Goal: Task Accomplishment & Management: Manage account settings

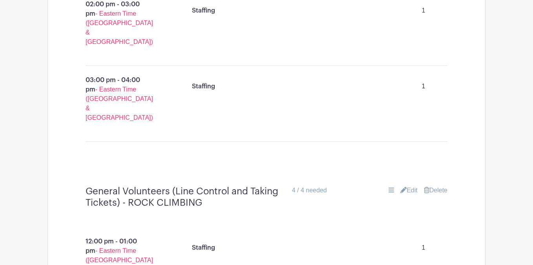
scroll to position [7238, 0]
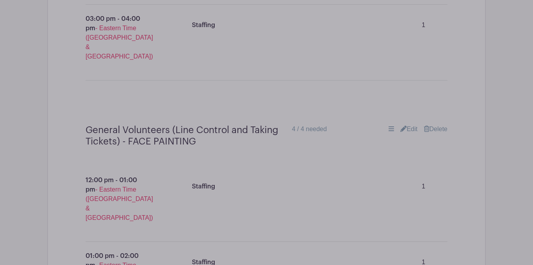
scroll to position [7536, 0]
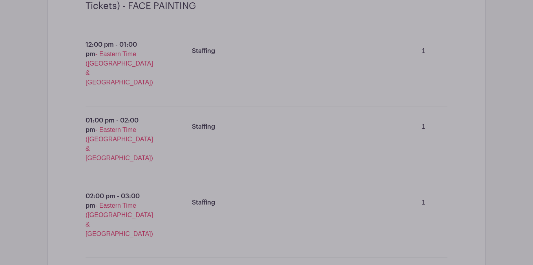
scroll to position [7676, 0]
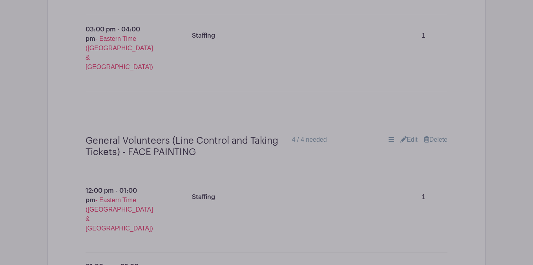
scroll to position [7566, 0]
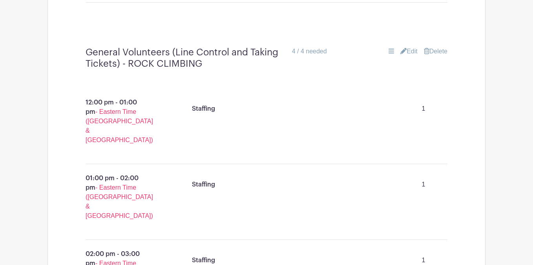
scroll to position [7200, 0]
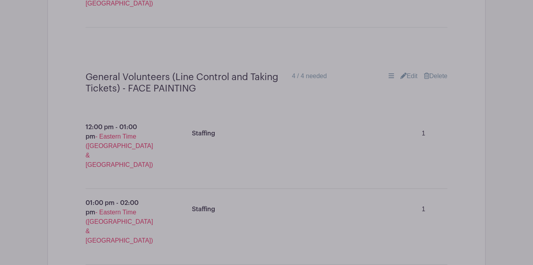
scroll to position [7604, 0]
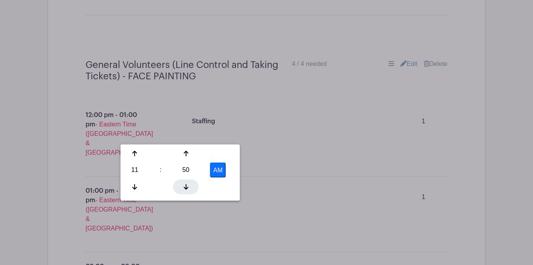
click at [188, 186] on icon at bounding box center [186, 187] width 5 height 6
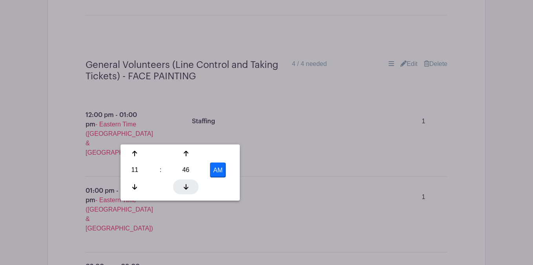
click at [188, 186] on icon at bounding box center [186, 187] width 5 height 6
click at [189, 174] on div "44" at bounding box center [186, 170] width 26 height 15
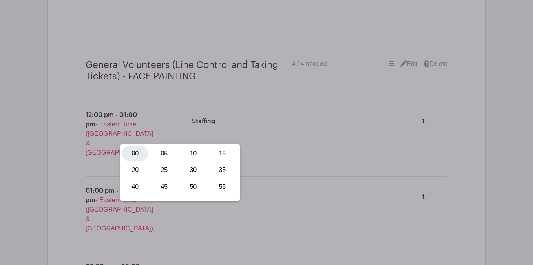
click at [135, 154] on div "00" at bounding box center [135, 153] width 26 height 15
type input "11:00 AM"
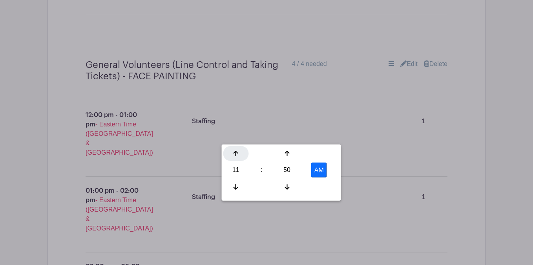
click at [234, 154] on icon at bounding box center [236, 153] width 5 height 6
click at [292, 172] on div "50" at bounding box center [288, 170] width 26 height 15
click at [238, 155] on div "00" at bounding box center [236, 153] width 26 height 15
type input "12:00 PM"
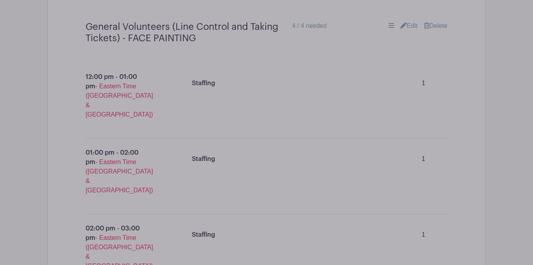
scroll to position [7657, 0]
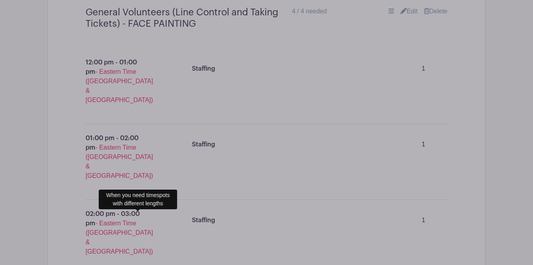
type input "Setup"
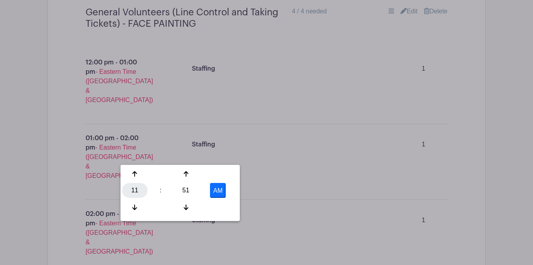
click at [136, 190] on div "11" at bounding box center [135, 190] width 26 height 15
click at [139, 191] on div "04" at bounding box center [135, 190] width 26 height 15
click at [187, 196] on div "51" at bounding box center [186, 190] width 26 height 15
click at [138, 176] on div "00" at bounding box center [135, 174] width 26 height 15
type input "4:00 AM"
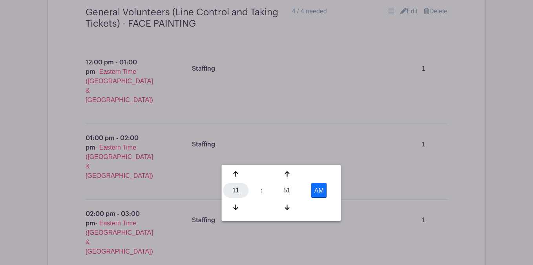
click at [237, 194] on div "11" at bounding box center [236, 190] width 26 height 15
click at [260, 192] on div "05" at bounding box center [266, 190] width 26 height 15
click at [289, 192] on div "51" at bounding box center [288, 190] width 26 height 15
click at [237, 174] on div "00" at bounding box center [236, 174] width 26 height 15
type input "5:00 AM"
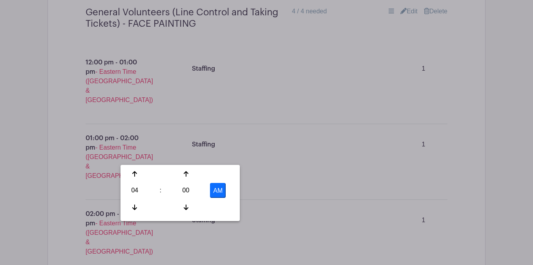
click at [218, 187] on button "AM" at bounding box center [218, 190] width 16 height 15
type input "4:00 PM"
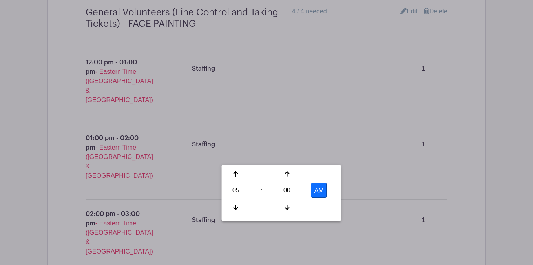
click at [326, 187] on button "AM" at bounding box center [319, 190] width 16 height 15
type input "5:00 PM"
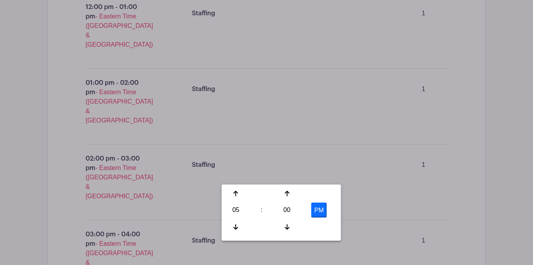
scroll to position [7739, 0]
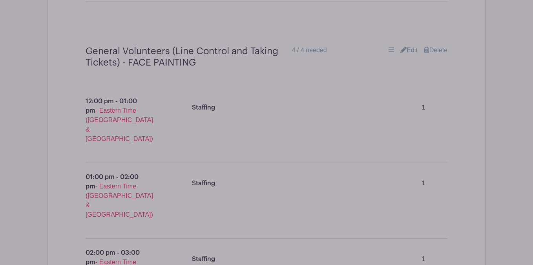
scroll to position [7614, 0]
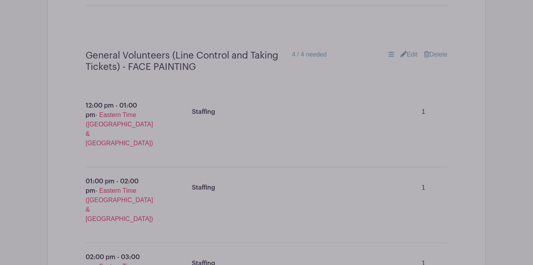
type input "Breakdown/ cleanup"
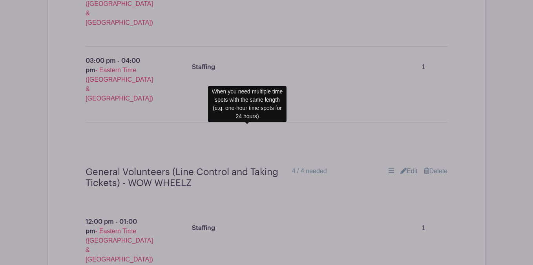
scroll to position [7944, 0]
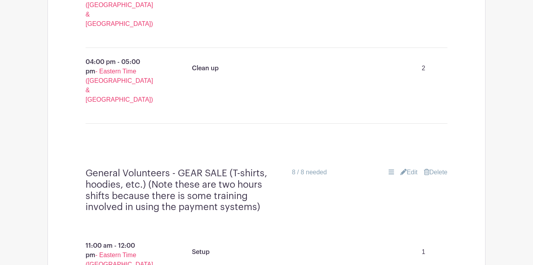
scroll to position [8801, 0]
